Goal: Task Accomplishment & Management: Use online tool/utility

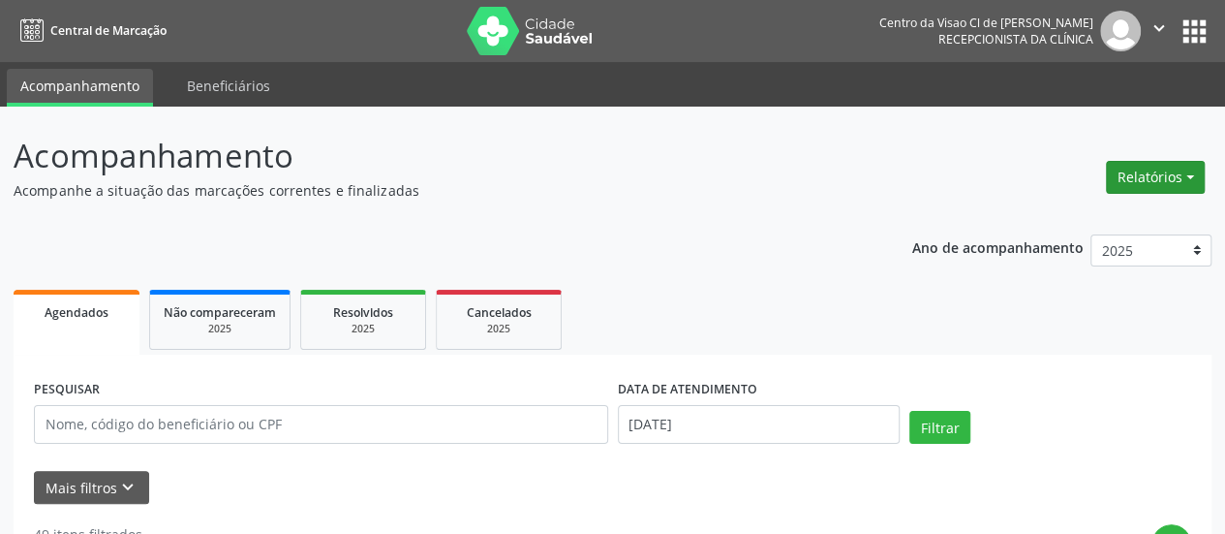
click at [1169, 176] on button "Relatórios" at bounding box center [1155, 177] width 99 height 33
click at [1096, 210] on link "Agendamentos" at bounding box center [1101, 217] width 208 height 27
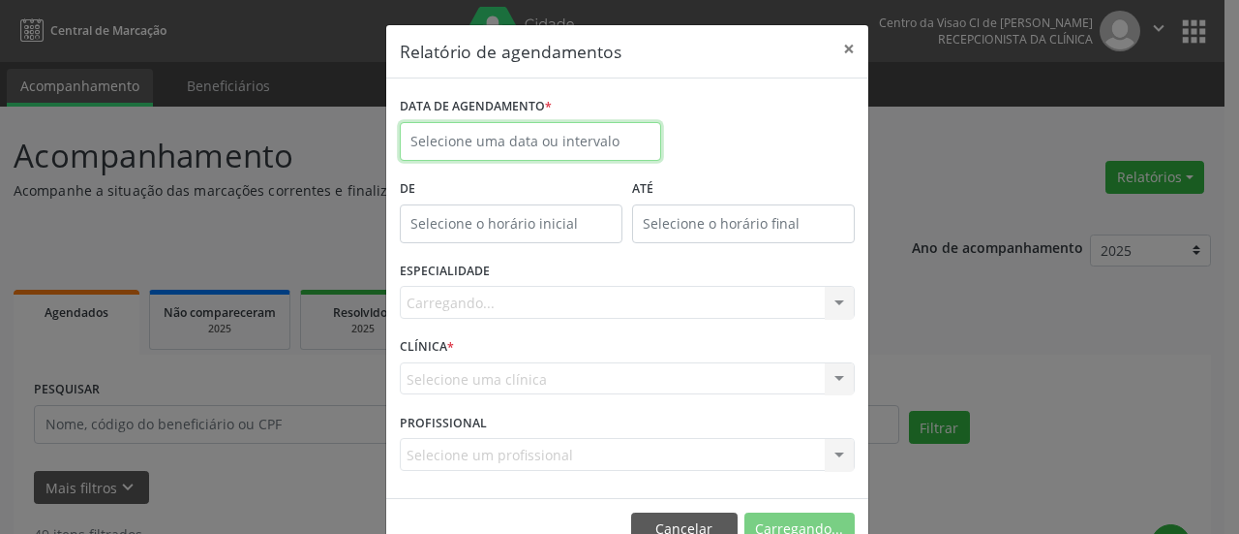
click at [442, 123] on input "text" at bounding box center [530, 141] width 261 height 39
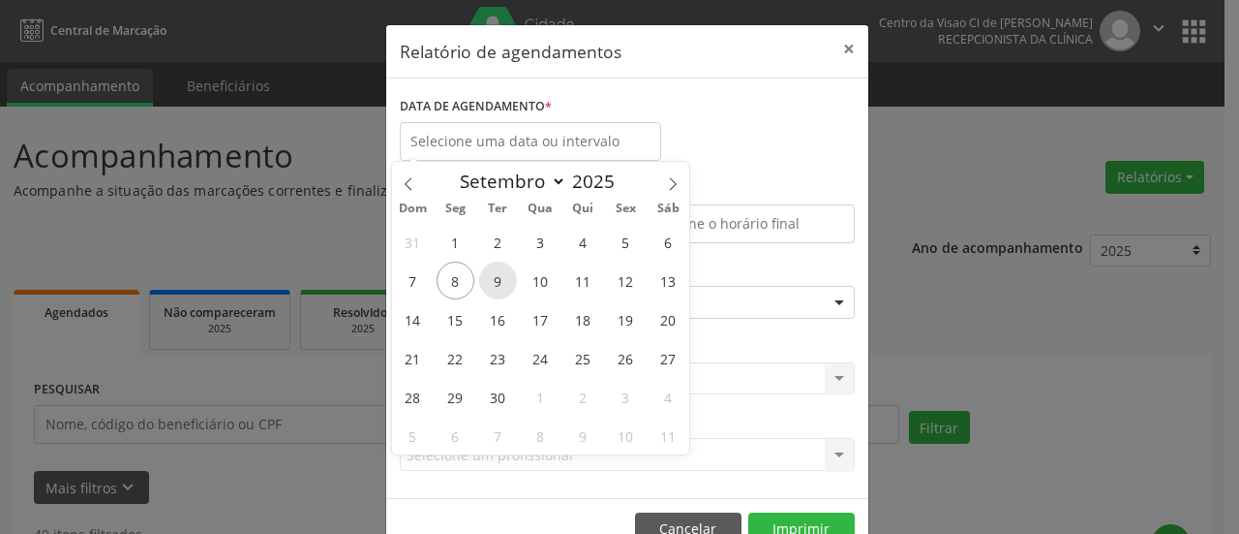
click at [490, 269] on span "9" at bounding box center [498, 280] width 38 height 38
type input "[DATE]"
click at [489, 270] on span "9" at bounding box center [498, 280] width 38 height 38
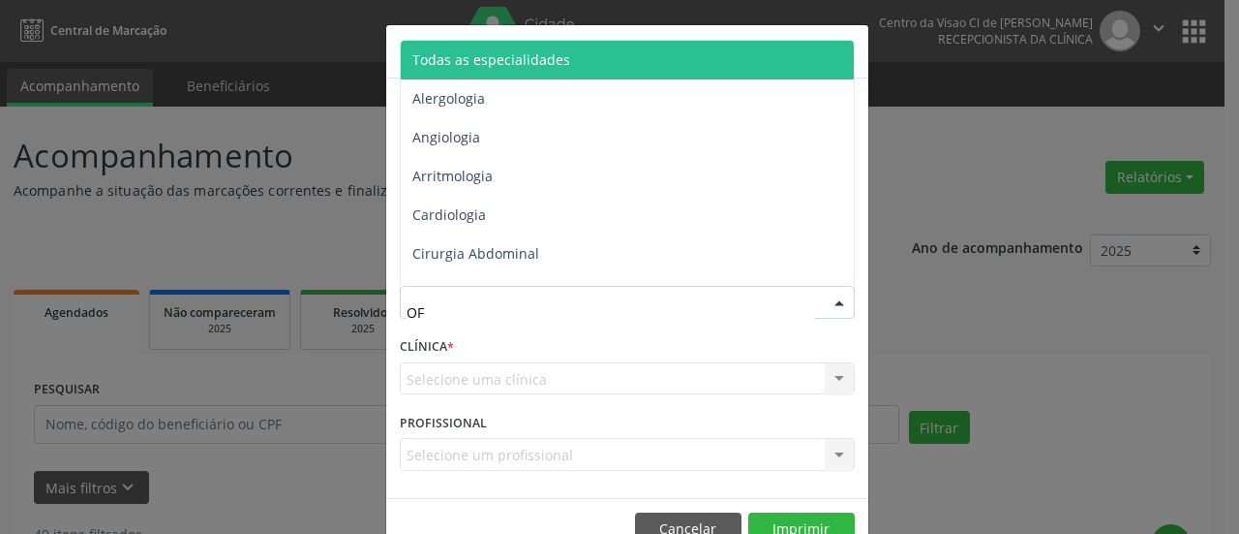
type input "OFT"
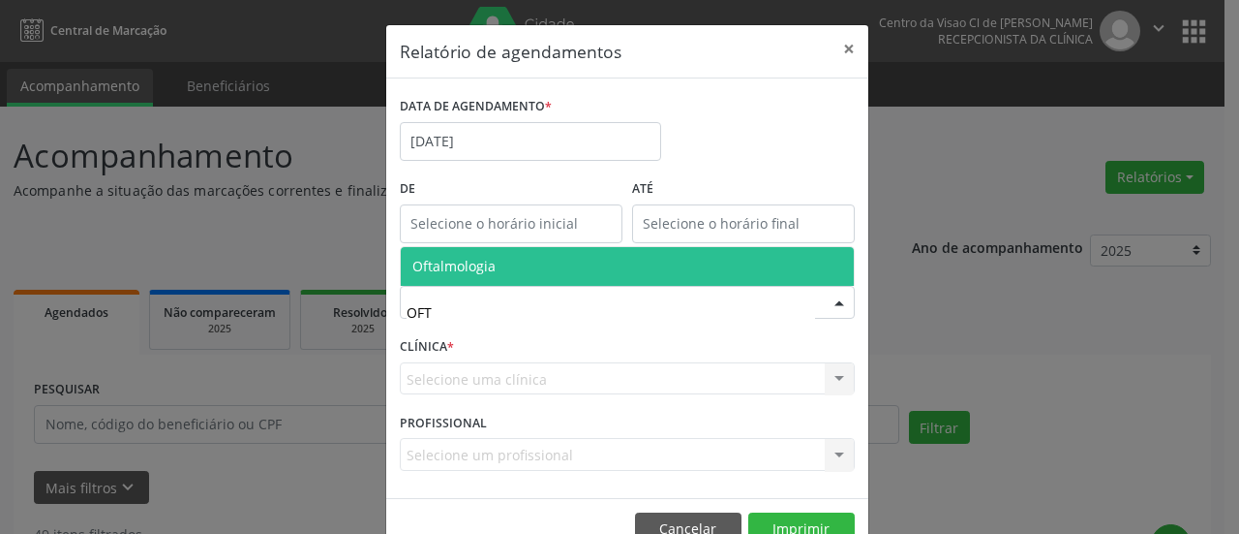
click at [478, 274] on span "Oftalmologia" at bounding box center [454, 266] width 83 height 18
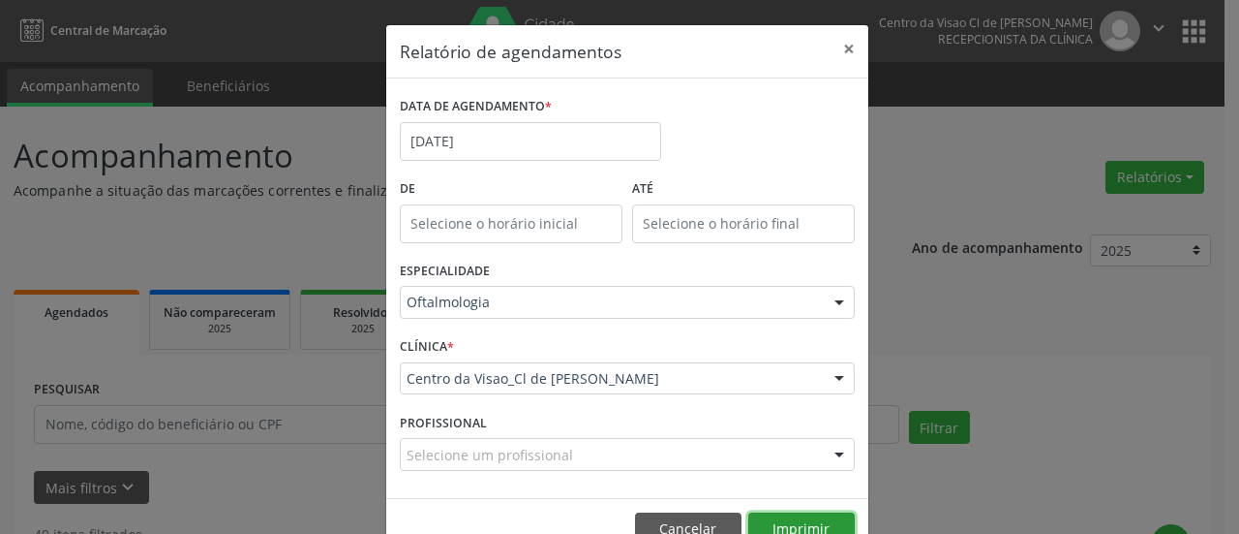
click at [808, 522] on button "Imprimir" at bounding box center [802, 528] width 107 height 33
